Goal: Find contact information: Find contact information

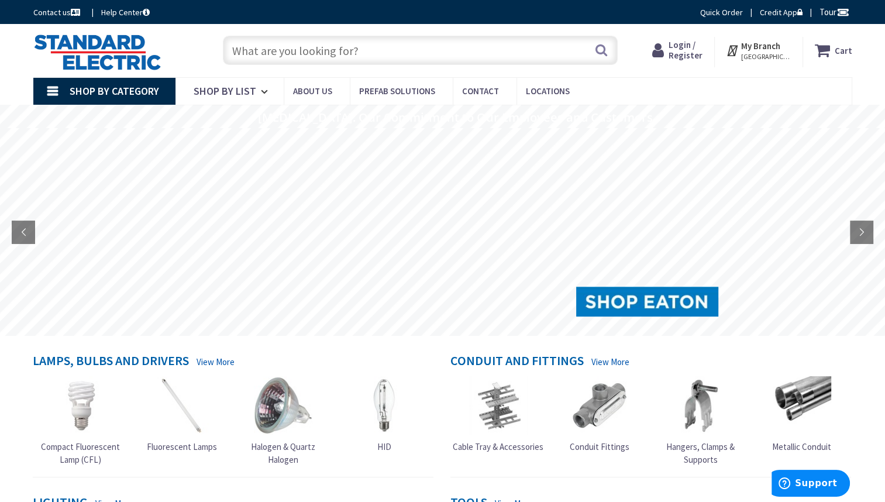
click at [581, 435] on link "Conduit Fittings" at bounding box center [600, 414] width 60 height 77
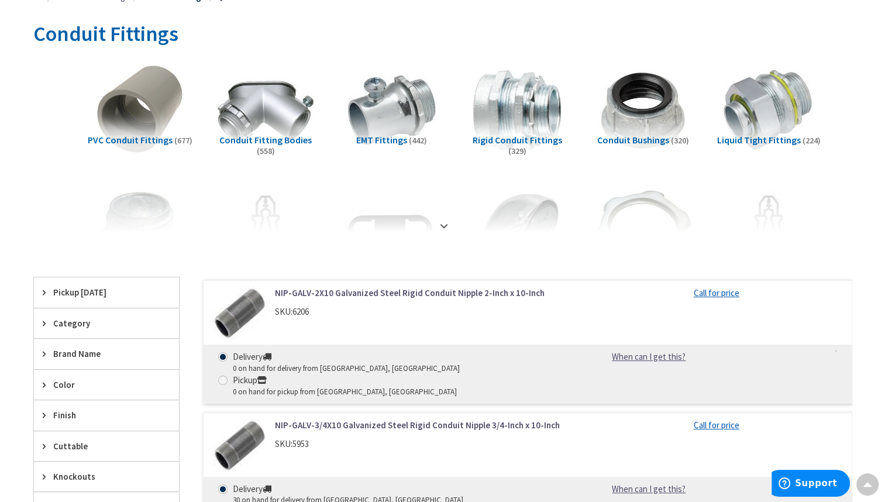
scroll to position [171, 0]
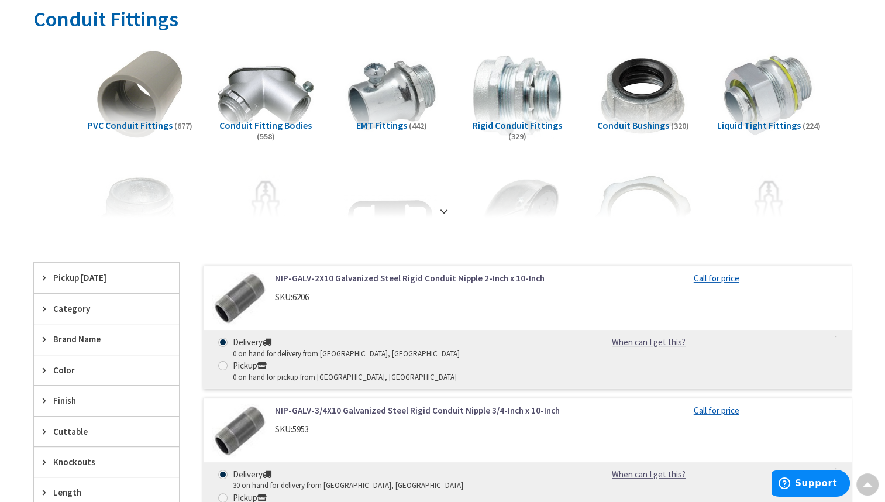
click at [42, 307] on div "Category" at bounding box center [106, 309] width 145 height 30
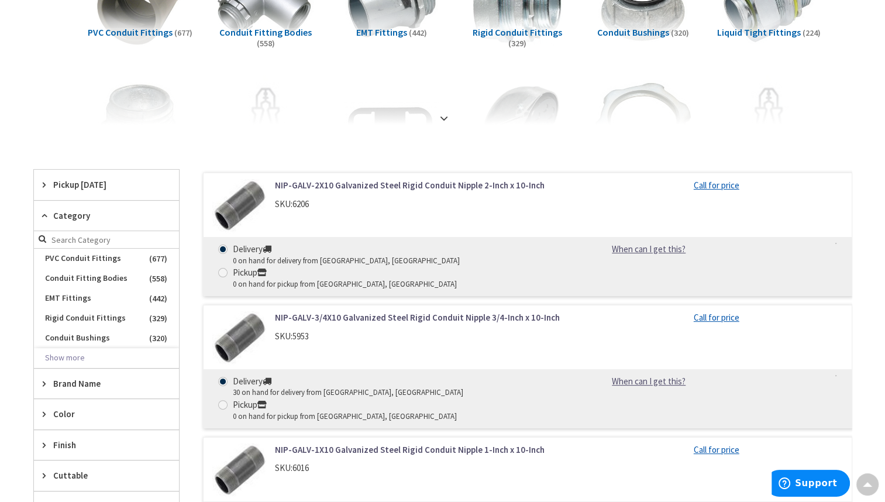
scroll to position [281, 0]
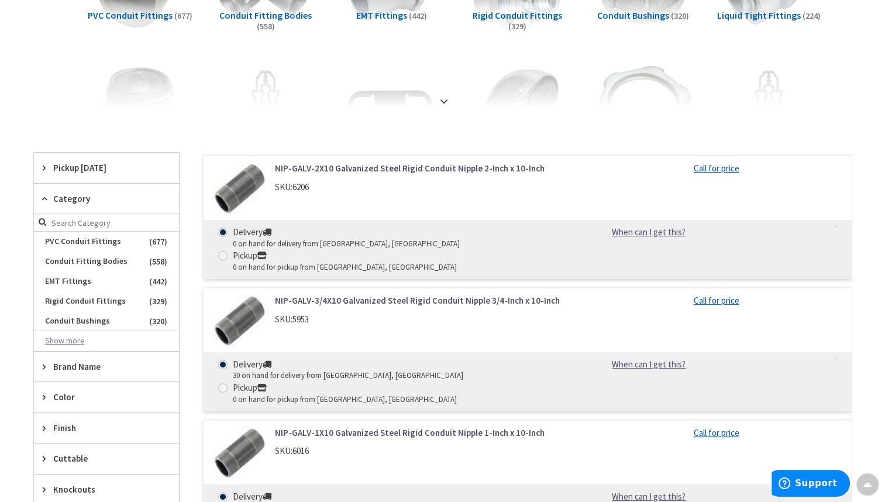
click at [58, 343] on button "Show more" at bounding box center [106, 341] width 145 height 20
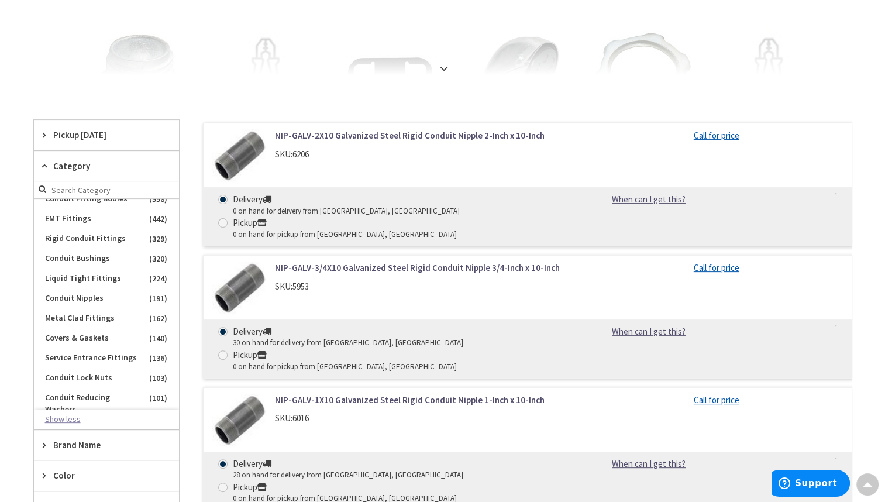
scroll to position [32, 0]
click at [62, 239] on span "Rigid Conduit Fittings" at bounding box center [106, 237] width 145 height 20
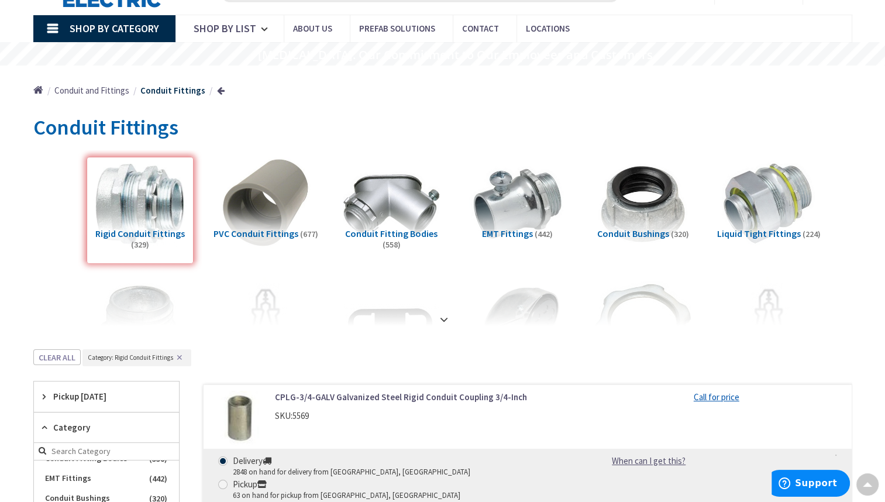
scroll to position [43, 0]
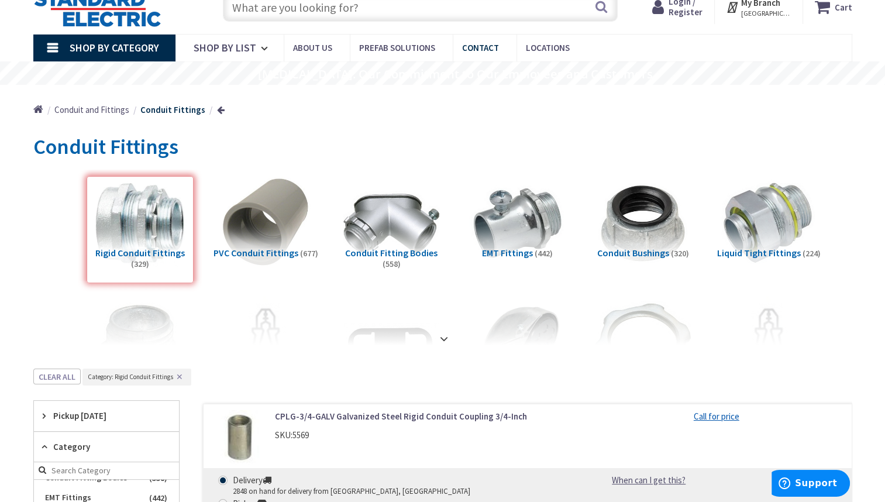
click at [482, 50] on span "Contact" at bounding box center [480, 47] width 37 height 11
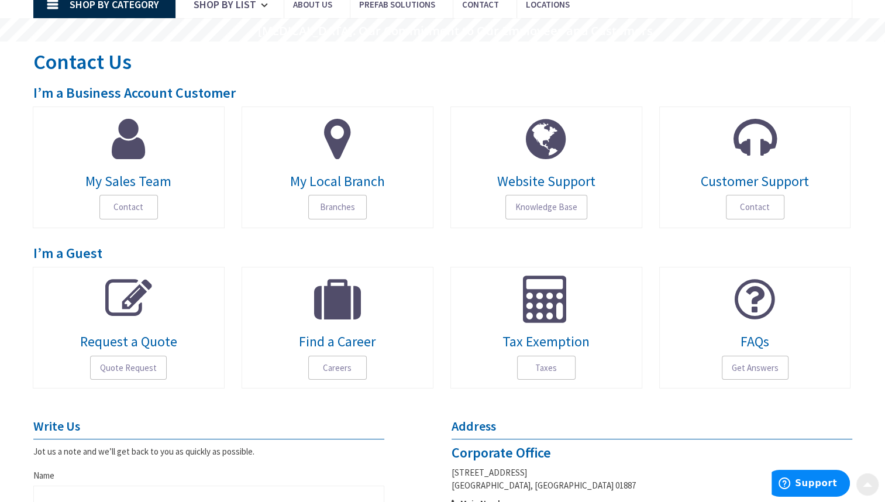
scroll to position [105, 0]
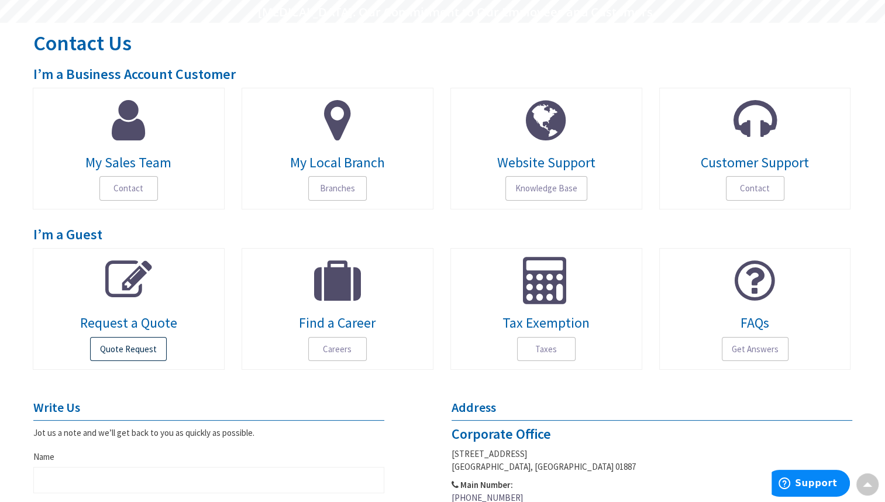
click at [116, 346] on span "Quote Request" at bounding box center [128, 349] width 77 height 25
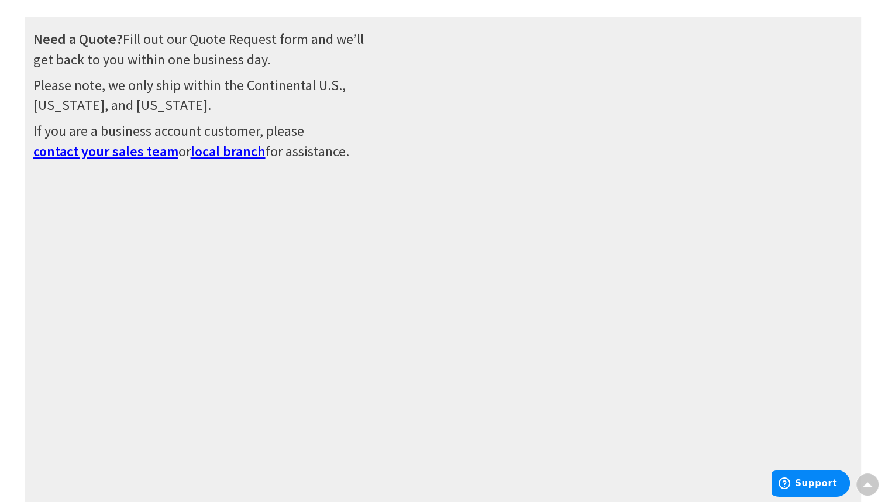
scroll to position [135, 0]
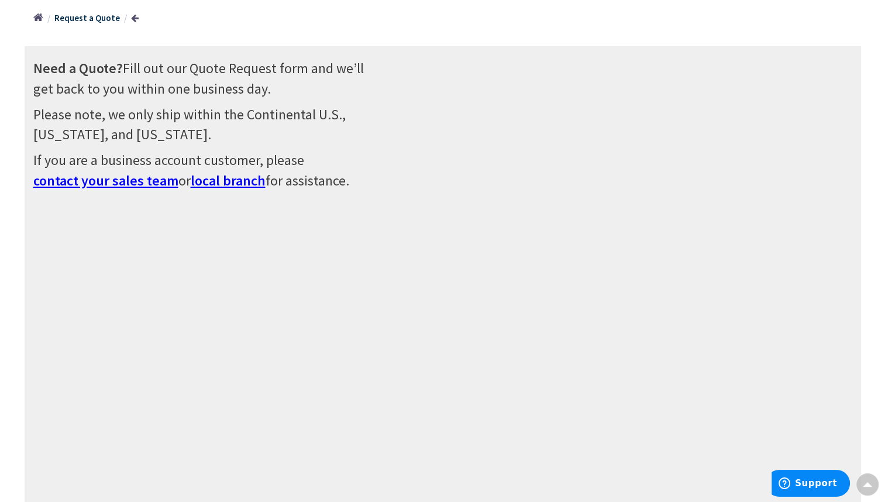
click at [122, 178] on span "contact your sales team" at bounding box center [105, 180] width 145 height 18
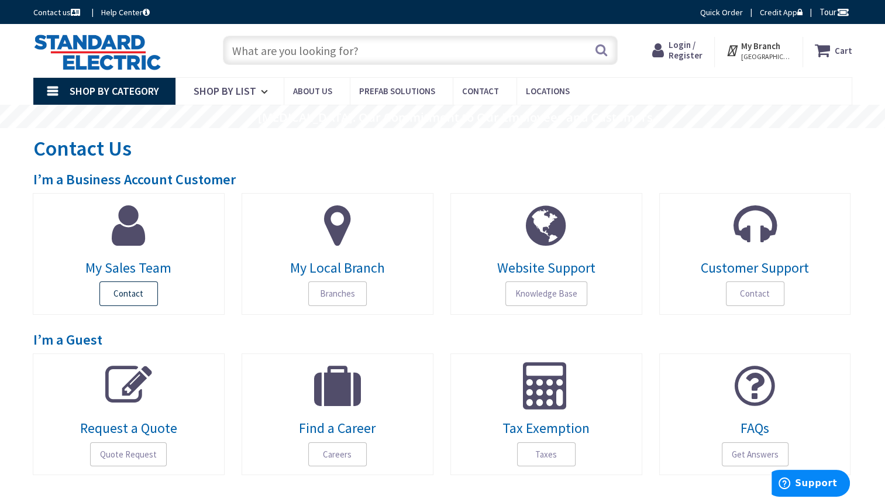
click at [119, 290] on span "Contact" at bounding box center [128, 293] width 58 height 25
click at [140, 455] on span "Quote Request" at bounding box center [128, 454] width 77 height 25
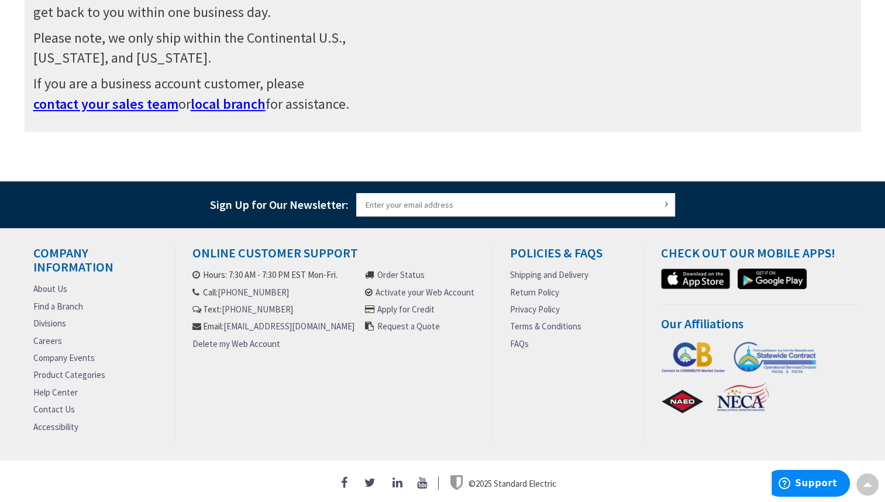
scroll to position [192, 0]
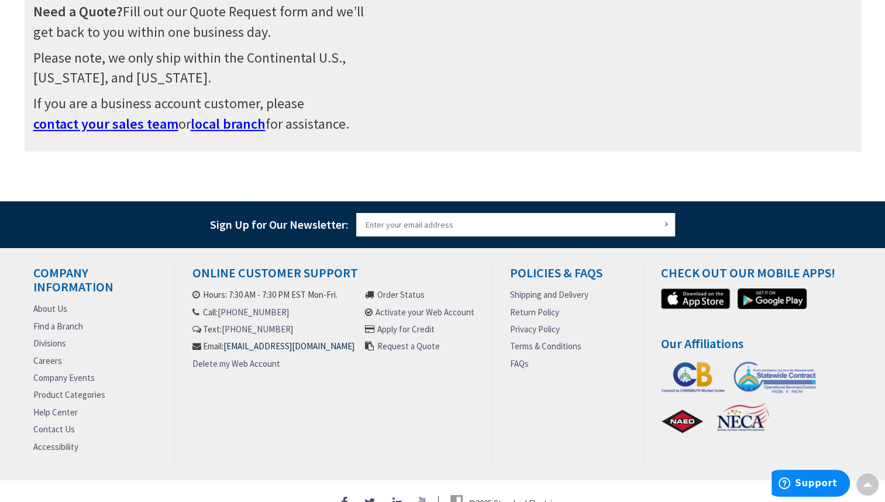
drag, startPoint x: 342, startPoint y: 359, endPoint x: 326, endPoint y: 361, distance: 16.5
click at [326, 352] on li "Email: [EMAIL_ADDRESS][DOMAIN_NAME]" at bounding box center [273, 346] width 162 height 12
drag, startPoint x: 326, startPoint y: 361, endPoint x: 346, endPoint y: 373, distance: 23.1
click at [346, 373] on li "Delete my Web Account" at bounding box center [273, 365] width 162 height 17
